Goal: Register for event/course

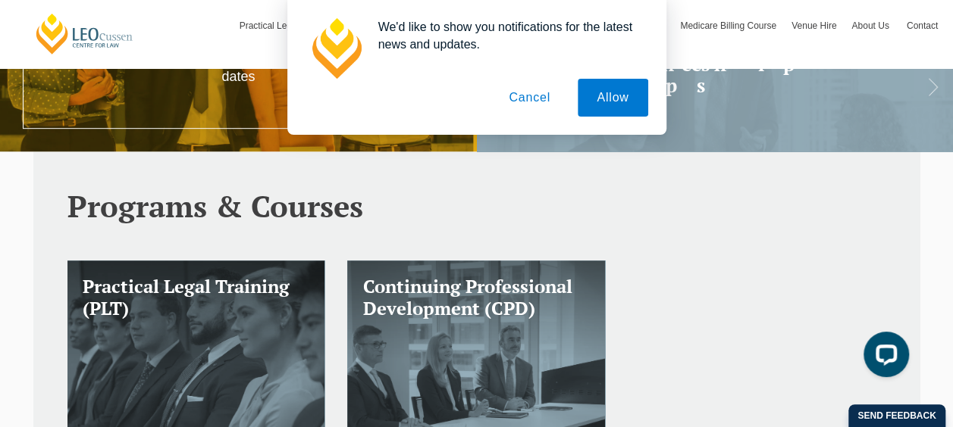
click at [513, 94] on button "Cancel" at bounding box center [530, 98] width 80 height 38
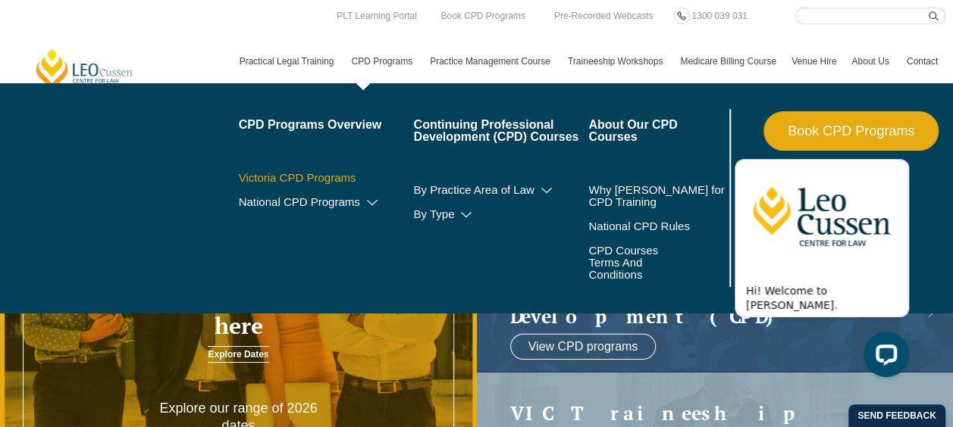
click at [324, 177] on link "Victoria CPD Programs" at bounding box center [326, 178] width 175 height 12
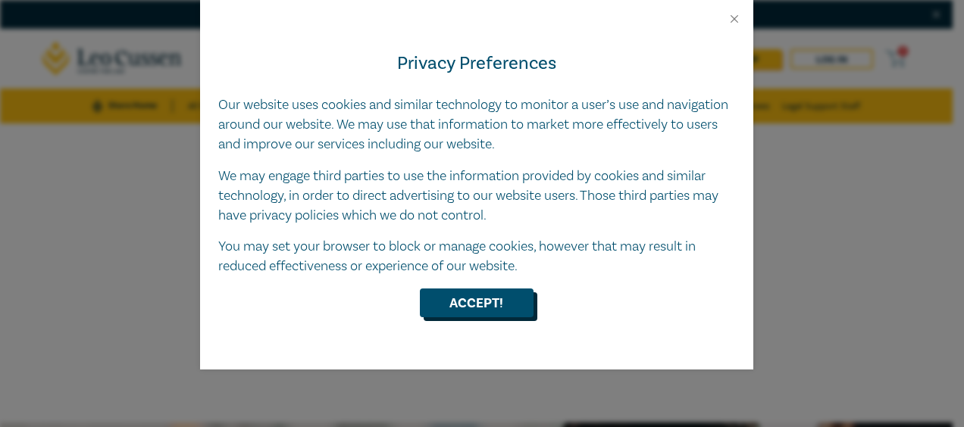
click at [479, 303] on button "Accept!" at bounding box center [477, 303] width 114 height 29
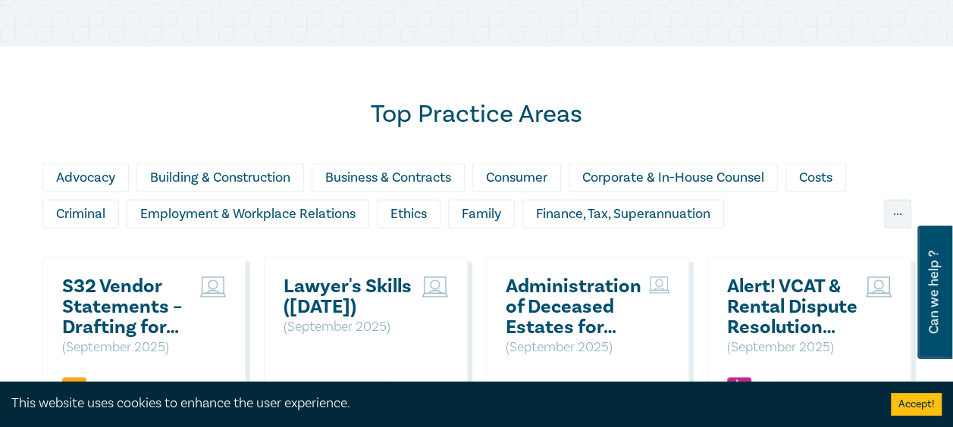
scroll to position [937, 0]
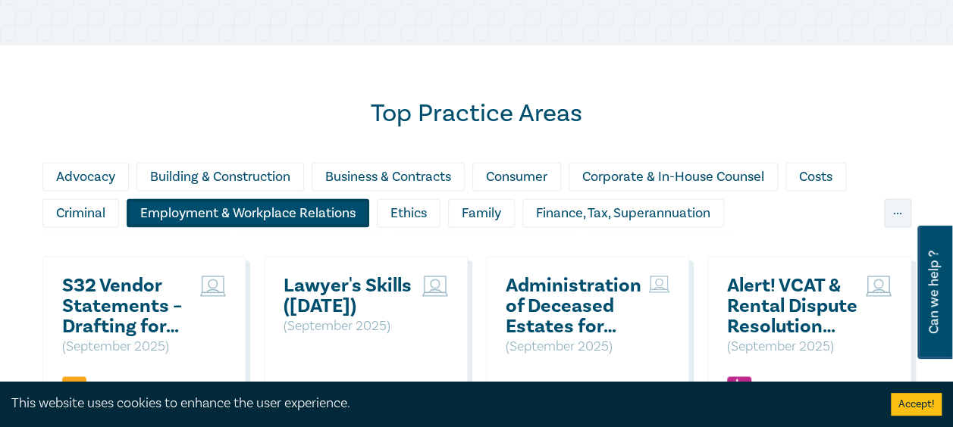
click at [261, 214] on div "Employment & Workplace Relations" at bounding box center [248, 213] width 243 height 29
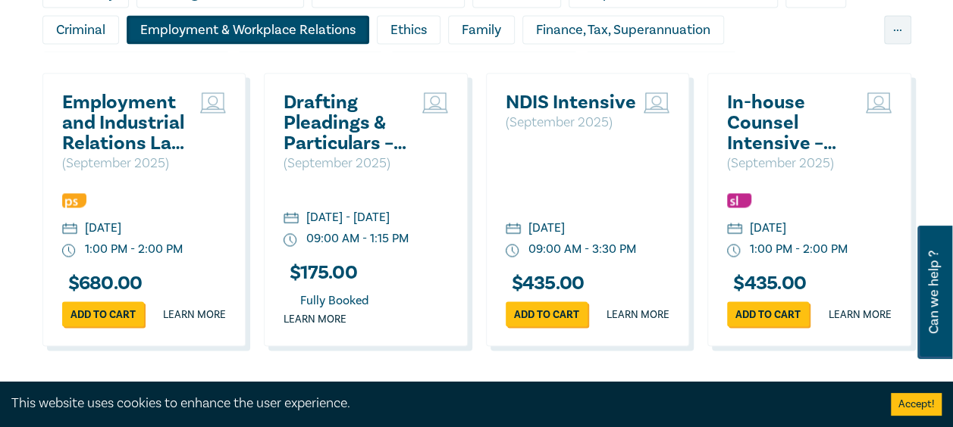
scroll to position [1353, 0]
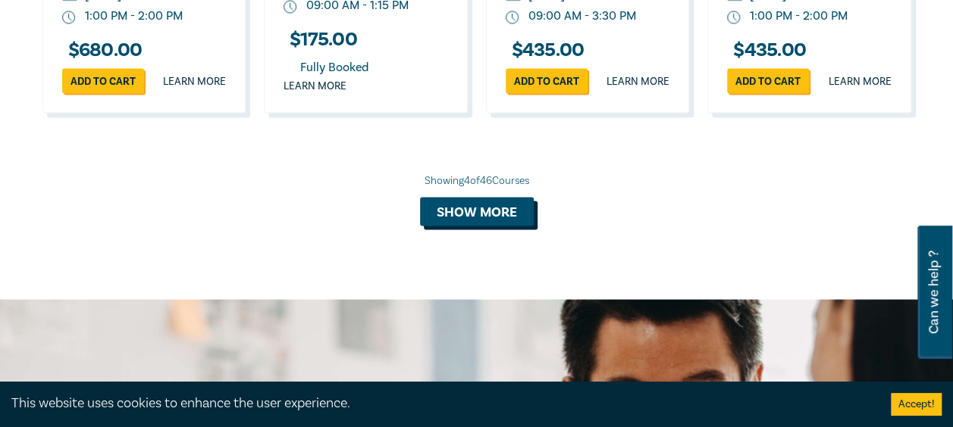
click at [498, 226] on button "Show more" at bounding box center [477, 211] width 114 height 29
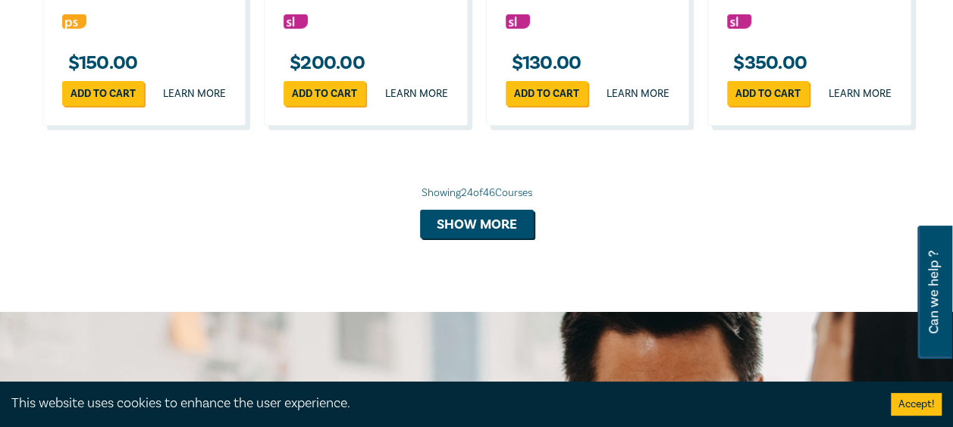
scroll to position [2584, 0]
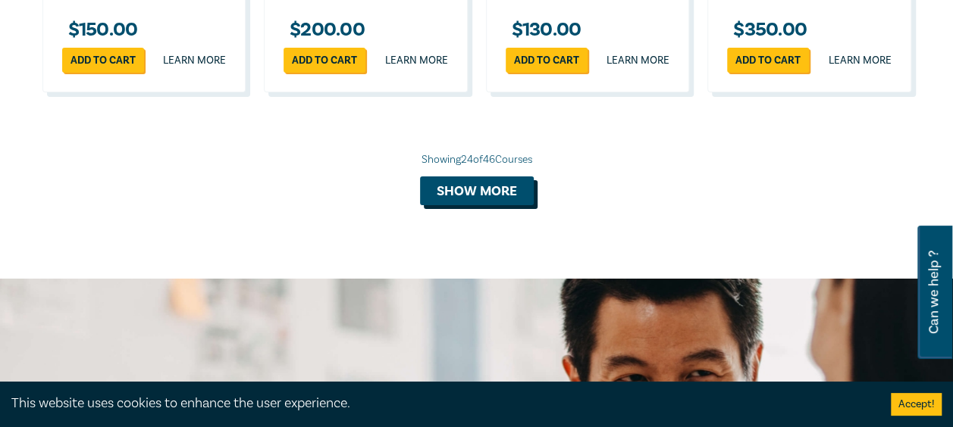
drag, startPoint x: 498, startPoint y: 233, endPoint x: 447, endPoint y: 233, distance: 50.8
click at [447, 205] on button "Show more" at bounding box center [477, 191] width 114 height 29
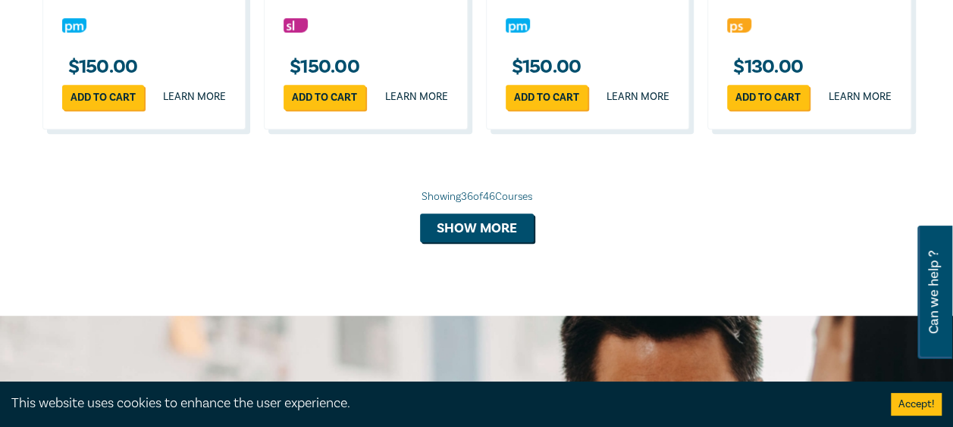
scroll to position [3237, 0]
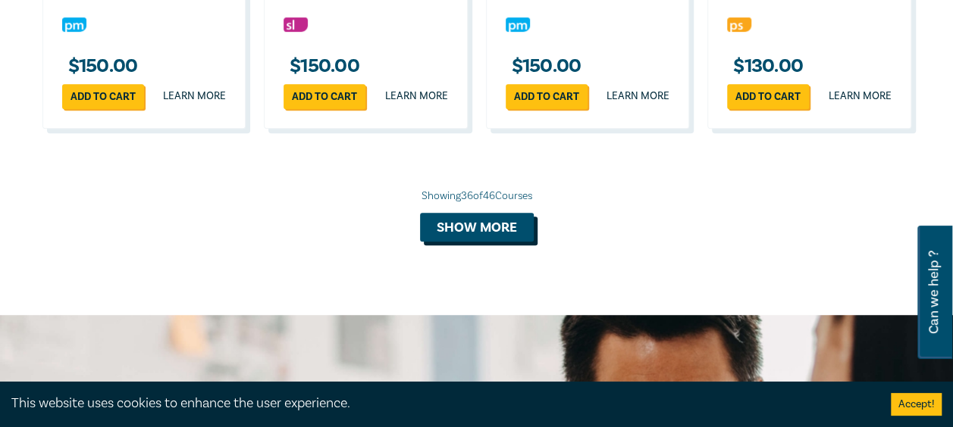
click at [450, 242] on button "Show more" at bounding box center [477, 227] width 114 height 29
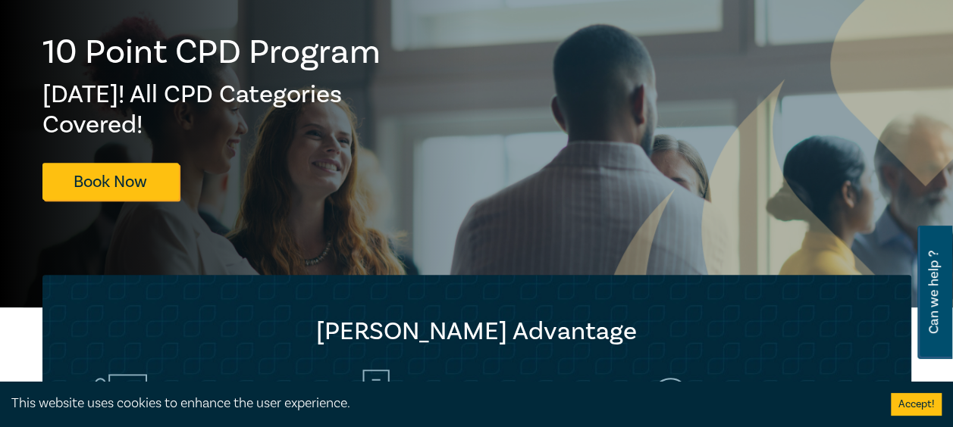
scroll to position [0, 0]
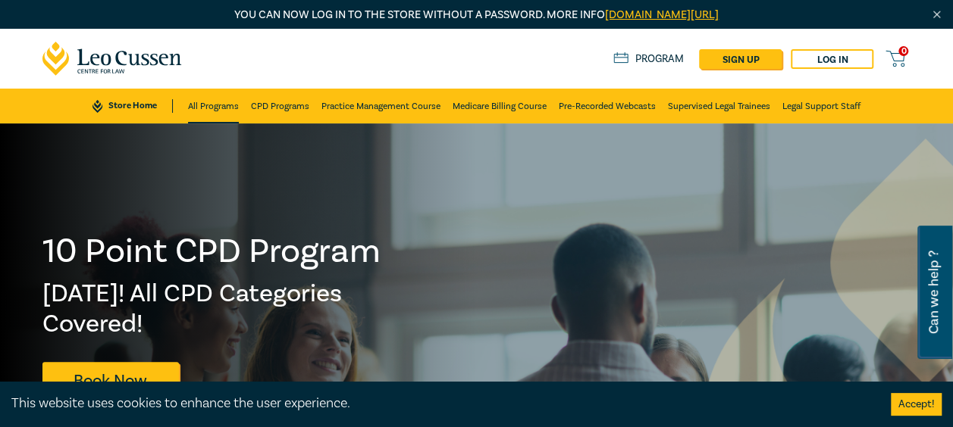
click at [217, 106] on link "All Programs" at bounding box center [213, 106] width 51 height 35
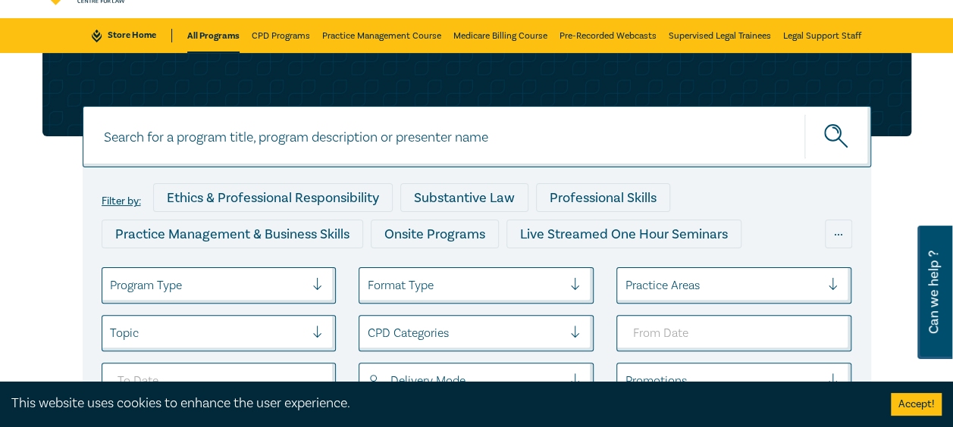
scroll to position [165, 0]
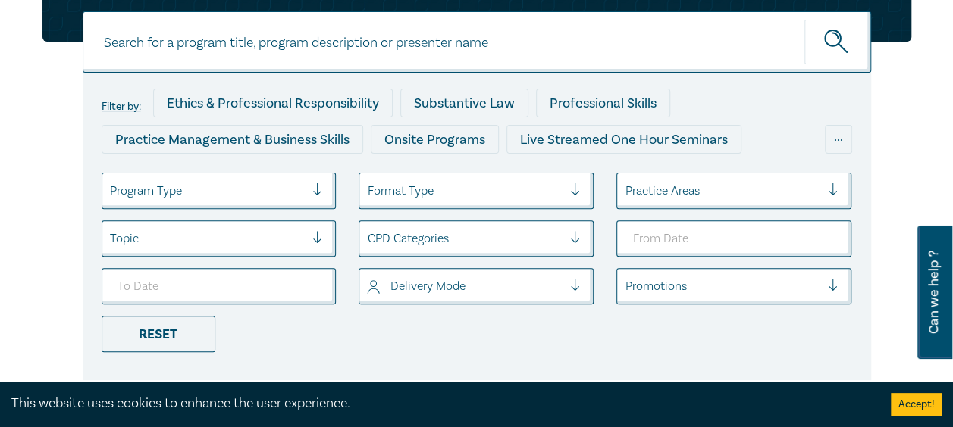
click at [291, 200] on div at bounding box center [208, 191] width 196 height 20
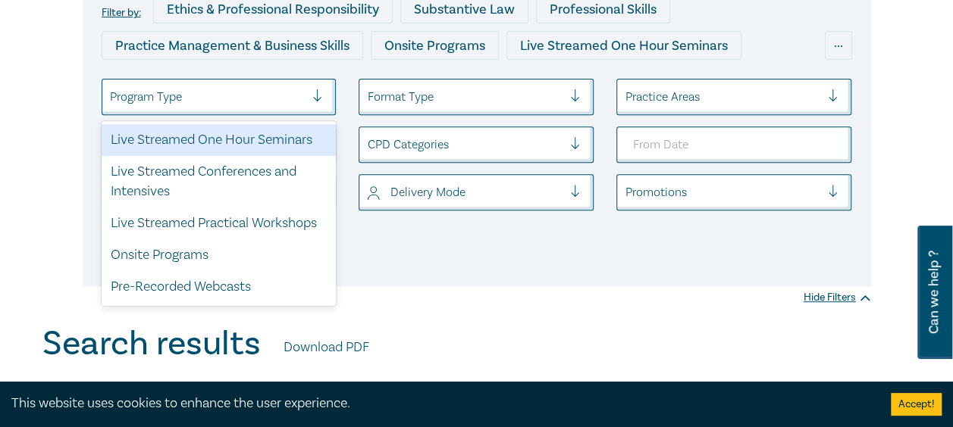
scroll to position [260, 0]
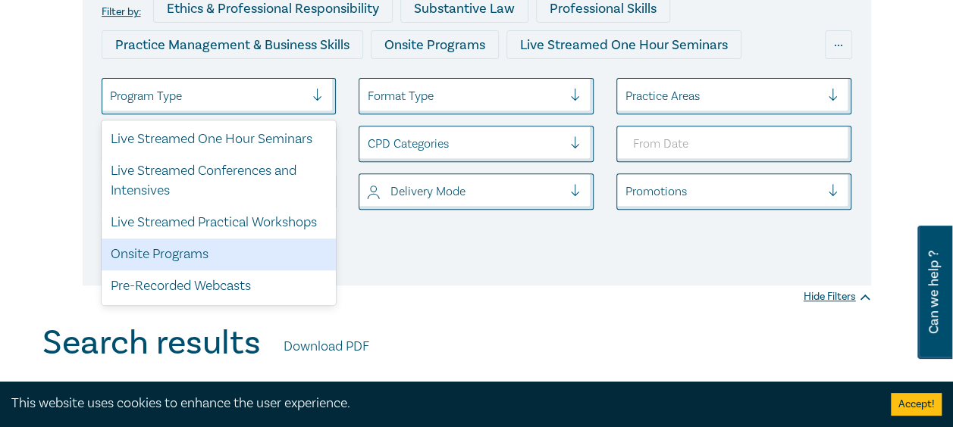
click at [236, 259] on div "Onsite Programs" at bounding box center [219, 255] width 235 height 32
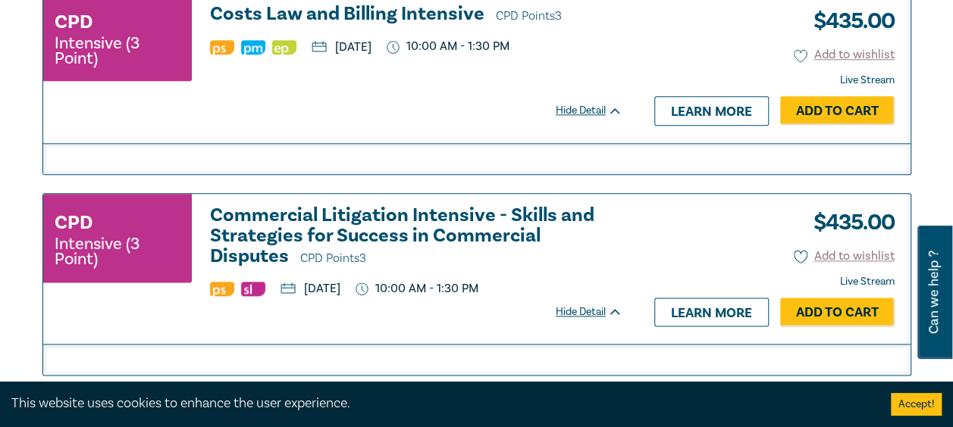
scroll to position [260, 0]
